Goal: Task Accomplishment & Management: Manage account settings

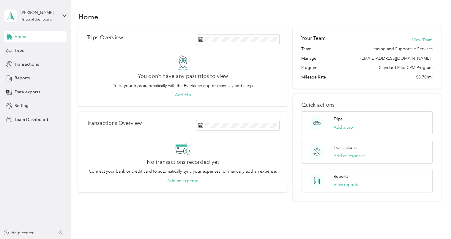
click at [11, 125] on aside "[PERSON_NAME] Personal dashboard Home Trips Transactions Reports Data exports S…" at bounding box center [35, 119] width 71 height 239
click at [24, 119] on span "Team Dashboard" at bounding box center [31, 119] width 33 height 6
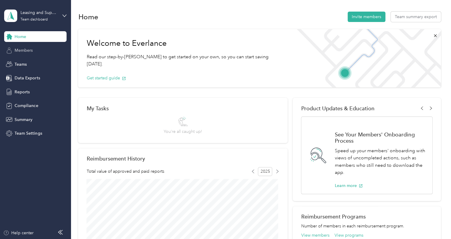
click at [27, 51] on span "Members" at bounding box center [24, 50] width 18 height 6
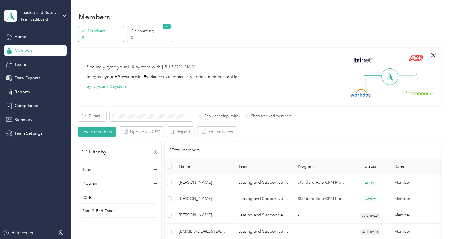
click at [89, 32] on p "All Members" at bounding box center [102, 31] width 40 height 6
click at [85, 35] on p "8" at bounding box center [102, 37] width 40 height 6
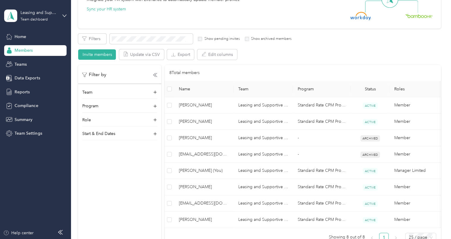
scroll to position [67, 0]
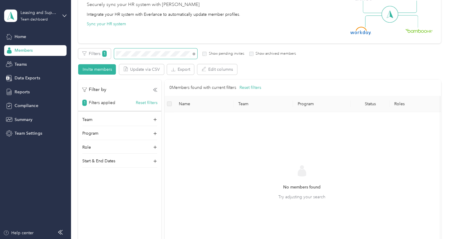
scroll to position [67, 0]
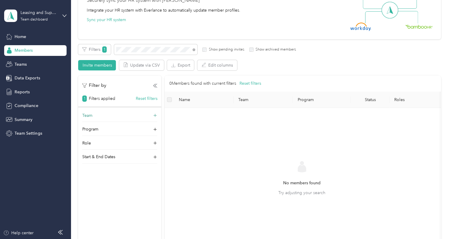
click at [94, 114] on div "Team" at bounding box center [119, 117] width 75 height 10
click at [112, 145] on li "Leasing and Supportive Services [PERSON_NAME]" at bounding box center [120, 138] width 75 height 18
click at [19, 63] on span "Teams" at bounding box center [21, 64] width 12 height 6
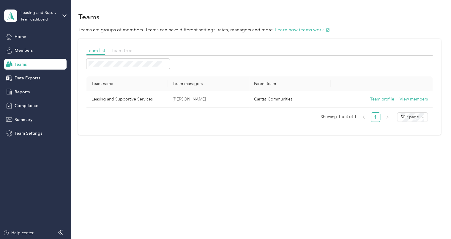
click at [125, 52] on span "Team tree" at bounding box center [121, 51] width 21 height 6
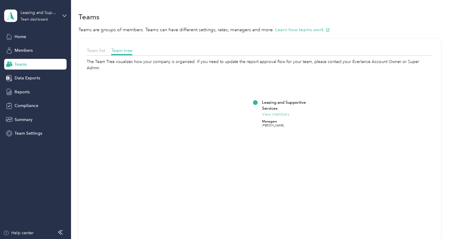
click at [276, 111] on button "View members" at bounding box center [275, 114] width 27 height 6
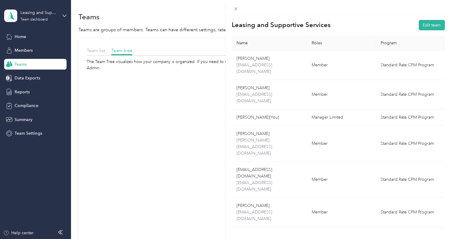
click at [94, 223] on div "Leasing and Supportive Services Edit team Name Roles Program [PERSON_NAME] [EMA…" at bounding box center [225, 119] width 451 height 239
